Goal: Task Accomplishment & Management: Complete application form

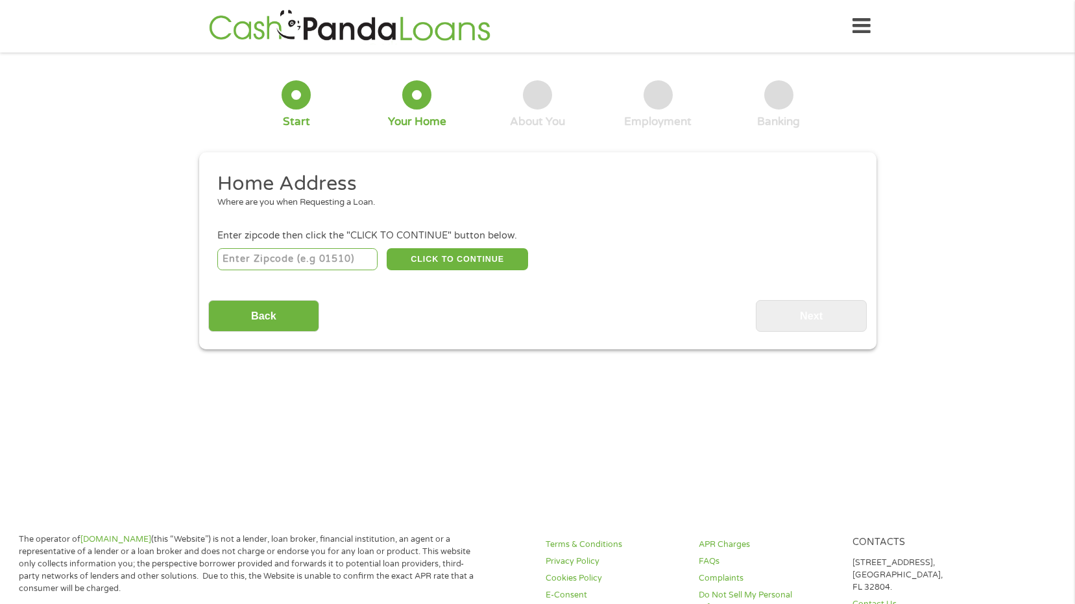
click at [333, 263] on input "number" at bounding box center [297, 259] width 160 height 22
type input "84059"
click at [493, 258] on button "CLICK TO CONTINUE" at bounding box center [457, 259] width 141 height 22
type input "84059"
type input "Orem"
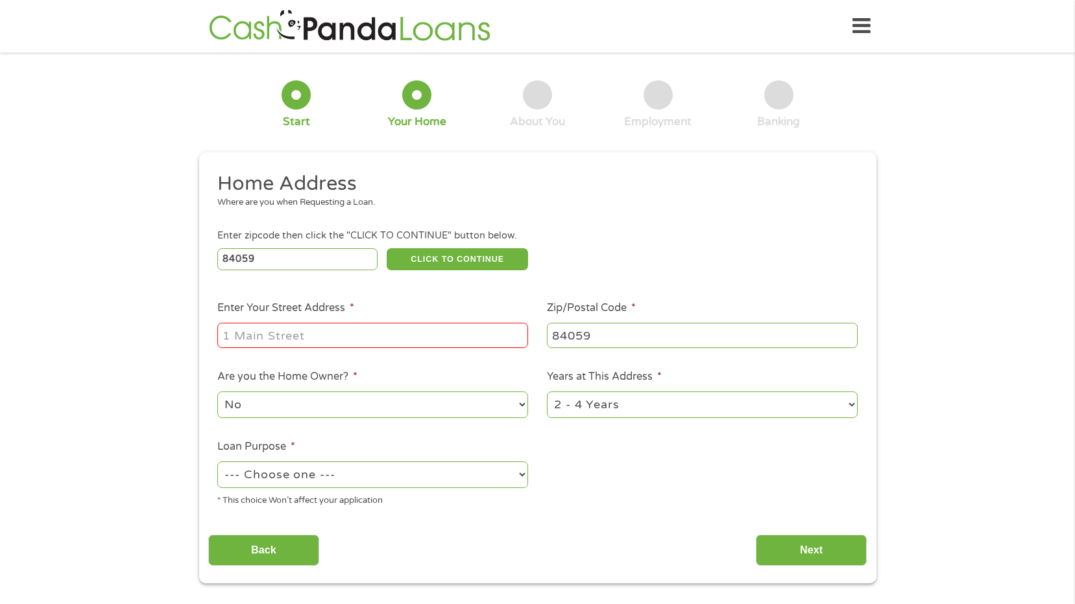
click at [451, 342] on input "Enter Your Street Address *" at bounding box center [372, 335] width 311 height 25
type input "[STREET_ADDRESS]"
click at [520, 400] on select "No Yes" at bounding box center [372, 405] width 311 height 27
select select "yes"
click at [217, 392] on select "No Yes" at bounding box center [372, 405] width 311 height 27
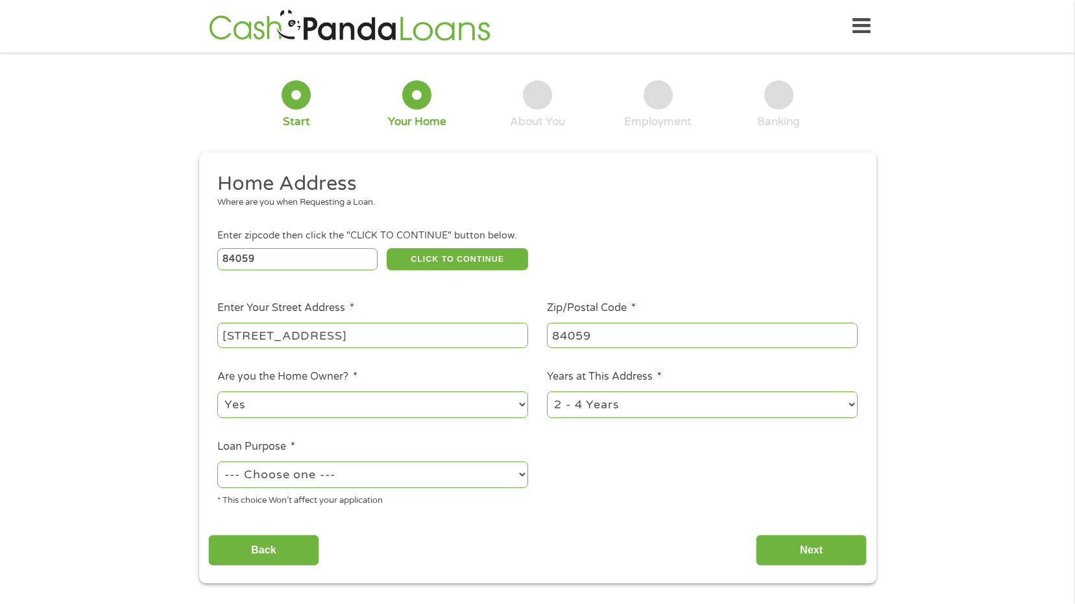
click at [523, 476] on select "--- Choose one --- Pay Bills Debt Consolidation Home Improvement Major Purchase…" at bounding box center [372, 475] width 311 height 27
select select "shorttermcash"
click at [217, 462] on select "--- Choose one --- Pay Bills Debt Consolidation Home Improvement Major Purchase…" at bounding box center [372, 475] width 311 height 27
click at [789, 549] on input "Next" at bounding box center [811, 551] width 111 height 32
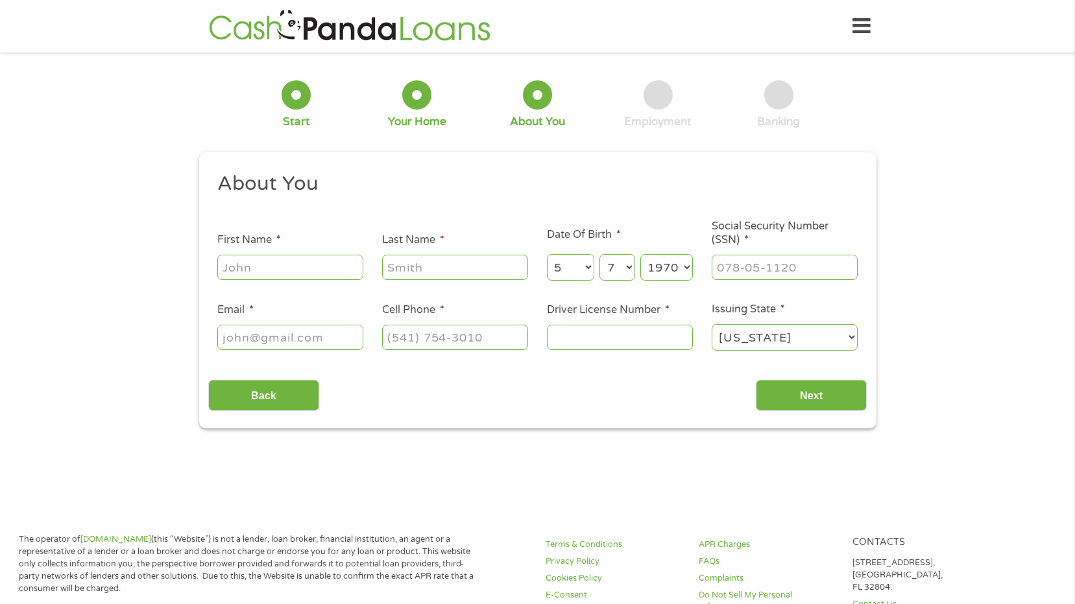
click at [330, 269] on input "First Name *" at bounding box center [290, 267] width 146 height 25
type input "[PERSON_NAME]"
select select "10"
select select "5"
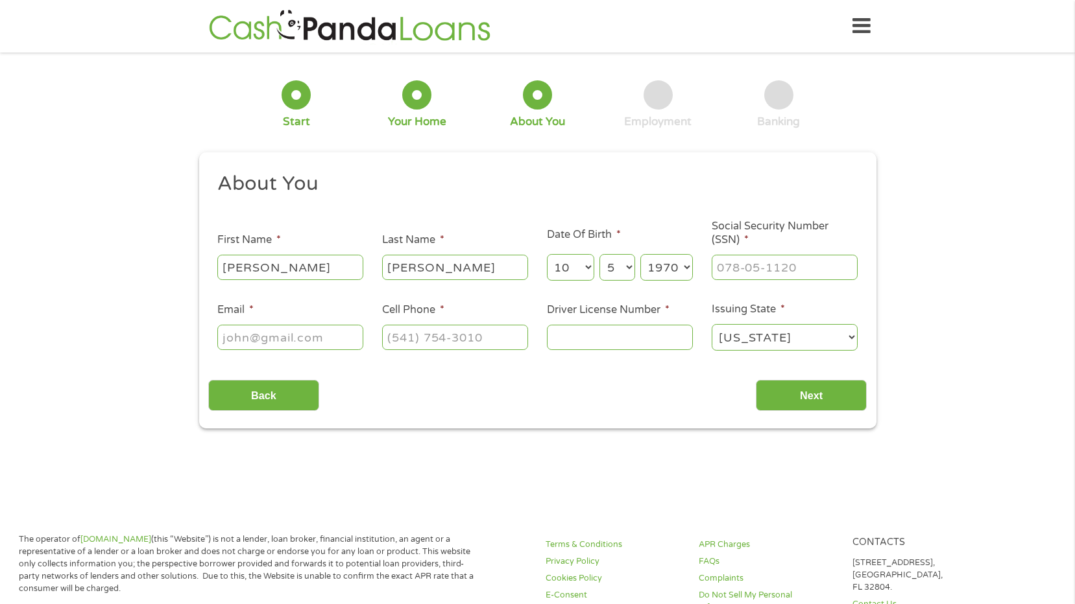
select select "1969"
type input "[EMAIL_ADDRESS][DOMAIN_NAME]"
click at [816, 270] on input "___-__-____" at bounding box center [784, 267] width 146 height 25
type input "528-__-____"
